Goal: Transaction & Acquisition: Purchase product/service

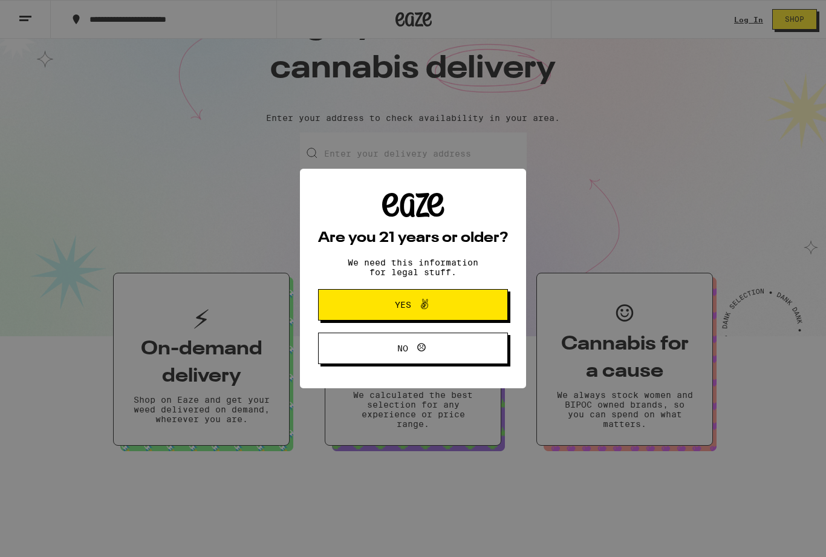
click at [443, 299] on span "Yes" at bounding box center [413, 305] width 92 height 16
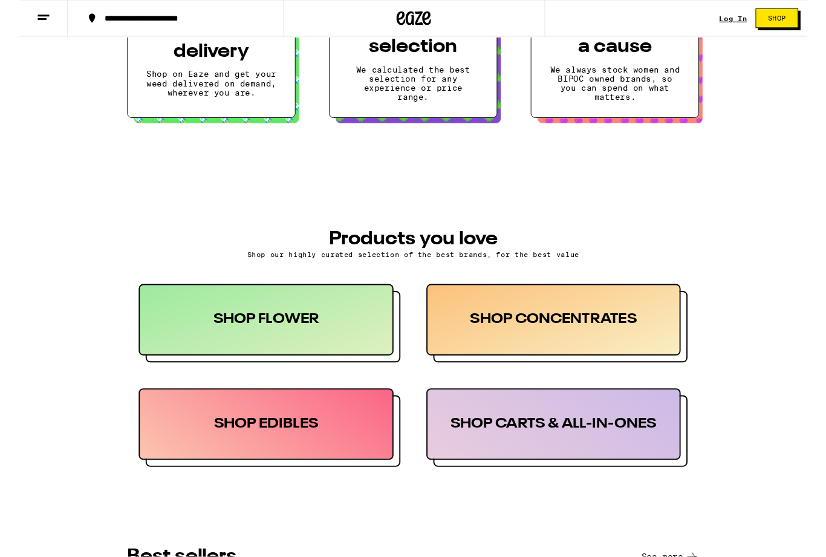
click at [187, 328] on div "SHOP FLOWER" at bounding box center [258, 335] width 267 height 75
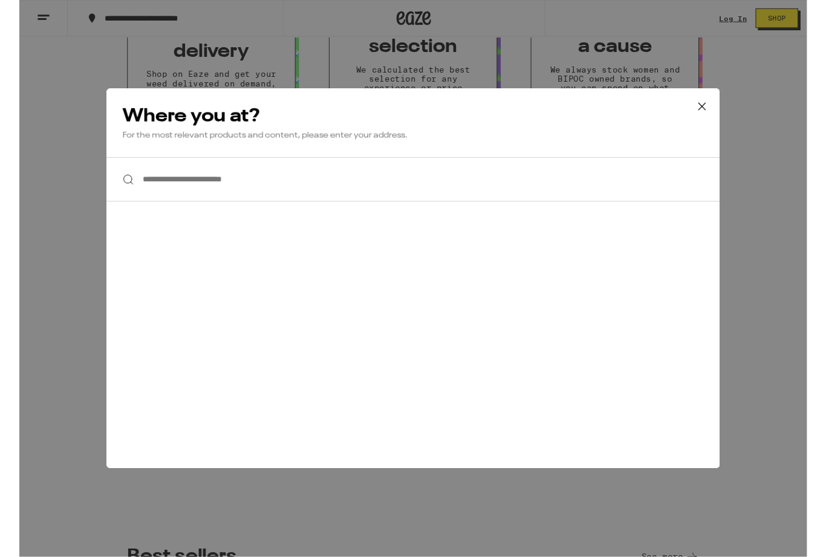
scroll to position [385, 0]
click at [148, 197] on input "**********" at bounding box center [413, 188] width 644 height 47
click at [239, 190] on input "**********" at bounding box center [413, 188] width 644 height 47
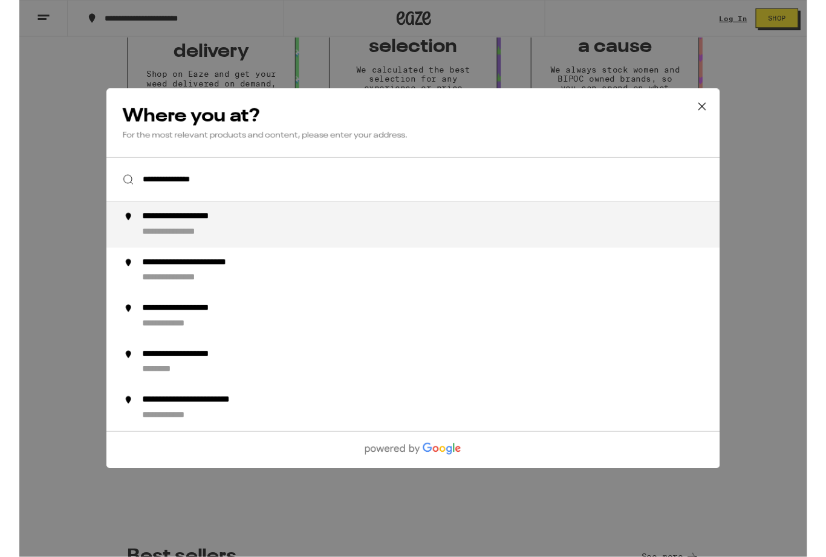
click at [163, 239] on div "**********" at bounding box center [437, 235] width 617 height 29
type input "**********"
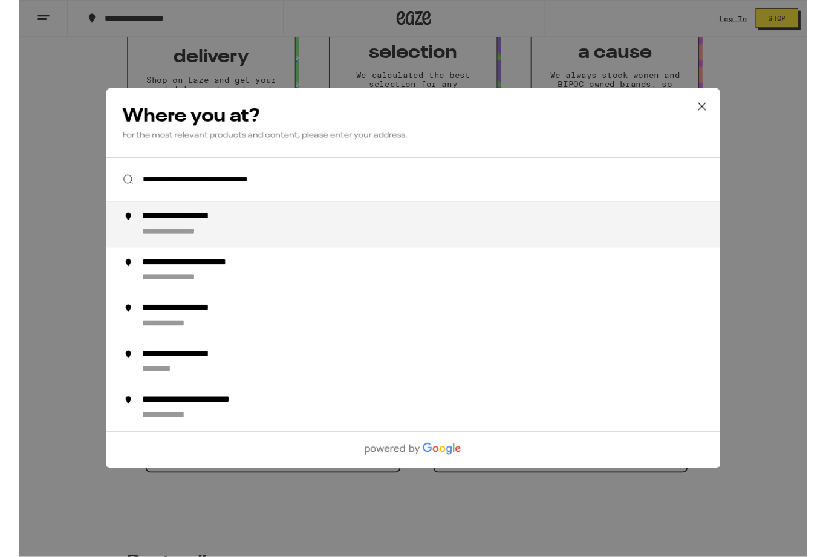
scroll to position [385, 0]
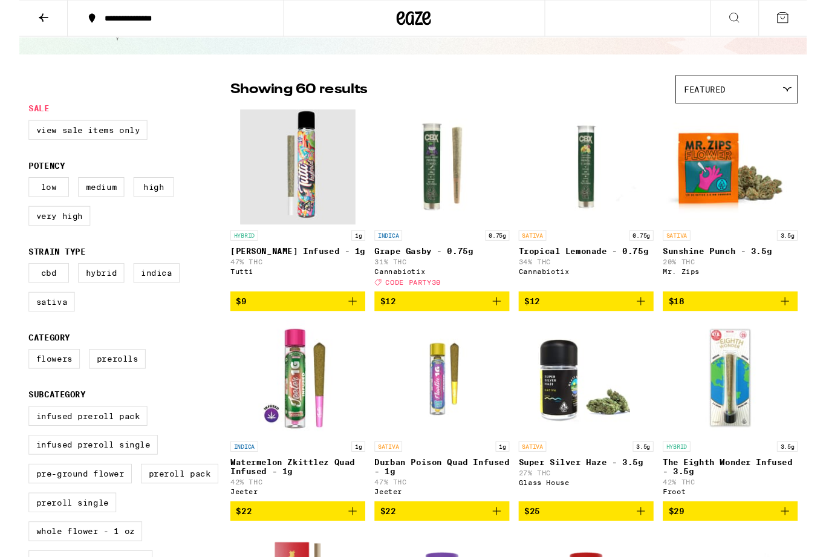
scroll to position [60, 0]
click at [154, 296] on label "Indica" at bounding box center [144, 286] width 48 height 21
click at [13, 278] on input "Indica" at bounding box center [12, 278] width 1 height 1
checkbox input "true"
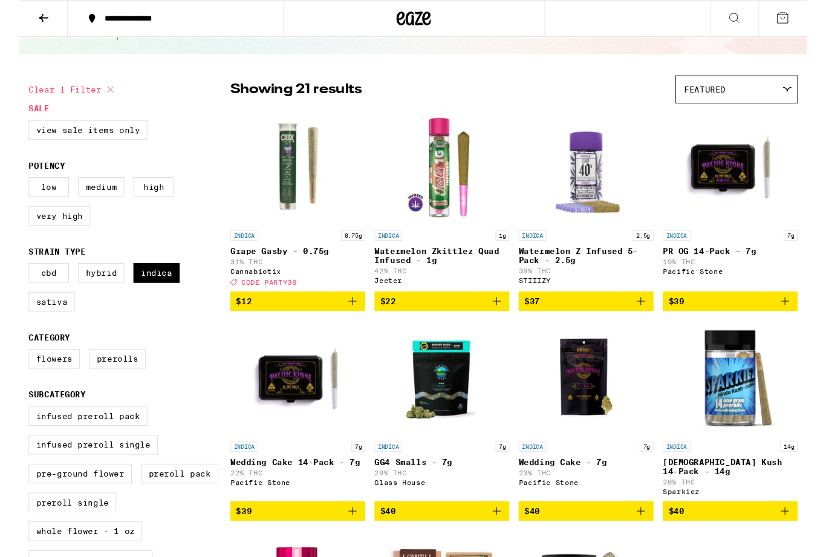
click at [44, 237] on label "Very High" at bounding box center [42, 226] width 65 height 21
click at [13, 188] on input "Very High" at bounding box center [12, 188] width 1 height 1
checkbox input "true"
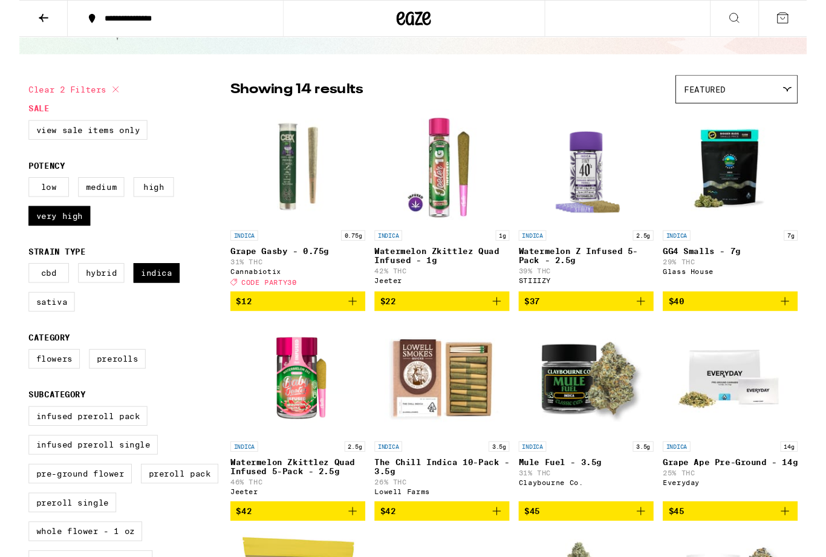
click at [36, 387] on label "Flowers" at bounding box center [37, 376] width 54 height 21
click at [13, 368] on input "Flowers" at bounding box center [12, 368] width 1 height 1
checkbox input "true"
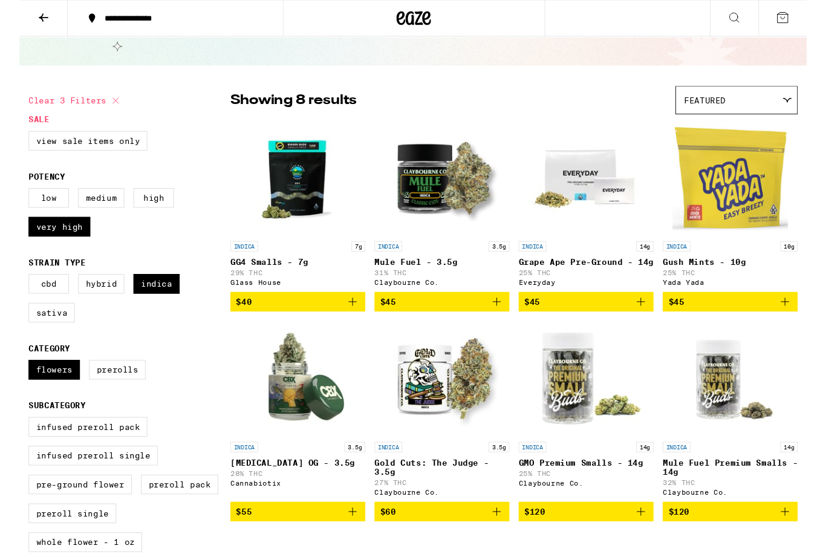
scroll to position [49, 0]
click at [45, 247] on label "Very High" at bounding box center [42, 237] width 65 height 21
click at [13, 200] on input "Very High" at bounding box center [12, 199] width 1 height 1
checkbox input "false"
